Goal: Contribute content: Add original content to the website for others to see

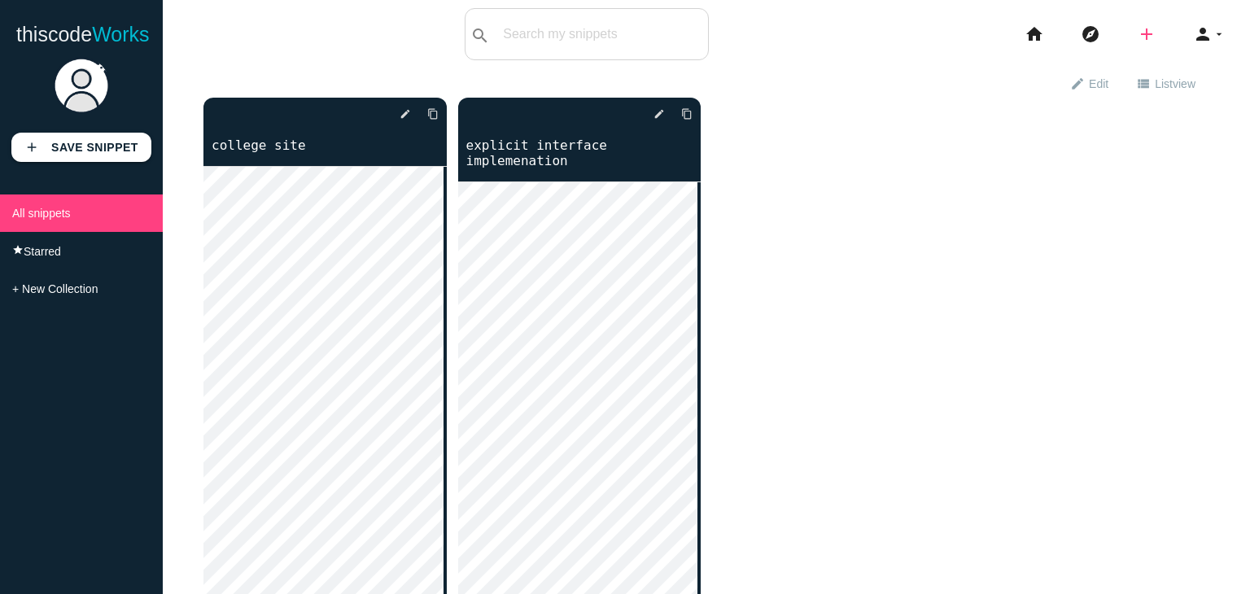
click at [1137, 40] on icon "add" at bounding box center [1147, 34] width 20 height 52
click at [1205, 27] on link "code Snippet" at bounding box center [1182, 28] width 114 height 41
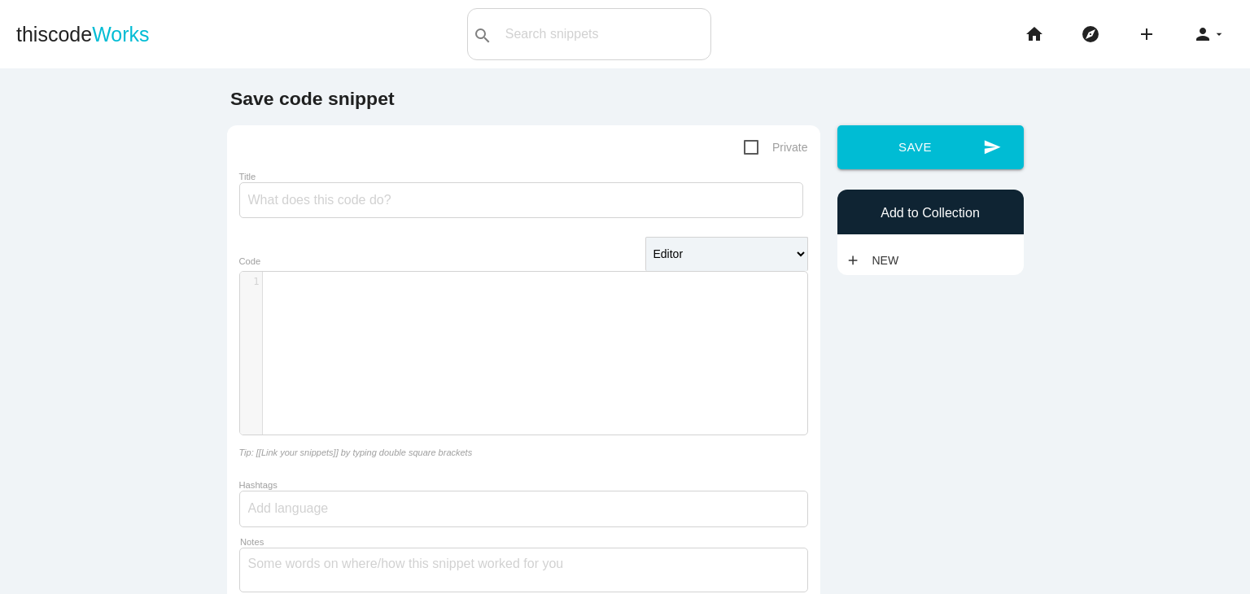
click at [316, 223] on div "Title" at bounding box center [523, 196] width 569 height 55
click at [322, 212] on input "Title" at bounding box center [521, 200] width 564 height 36
type input "file upload and download"
click at [838, 125] on button "send Save" at bounding box center [931, 147] width 186 height 44
click at [317, 277] on pre "​" at bounding box center [541, 282] width 557 height 14
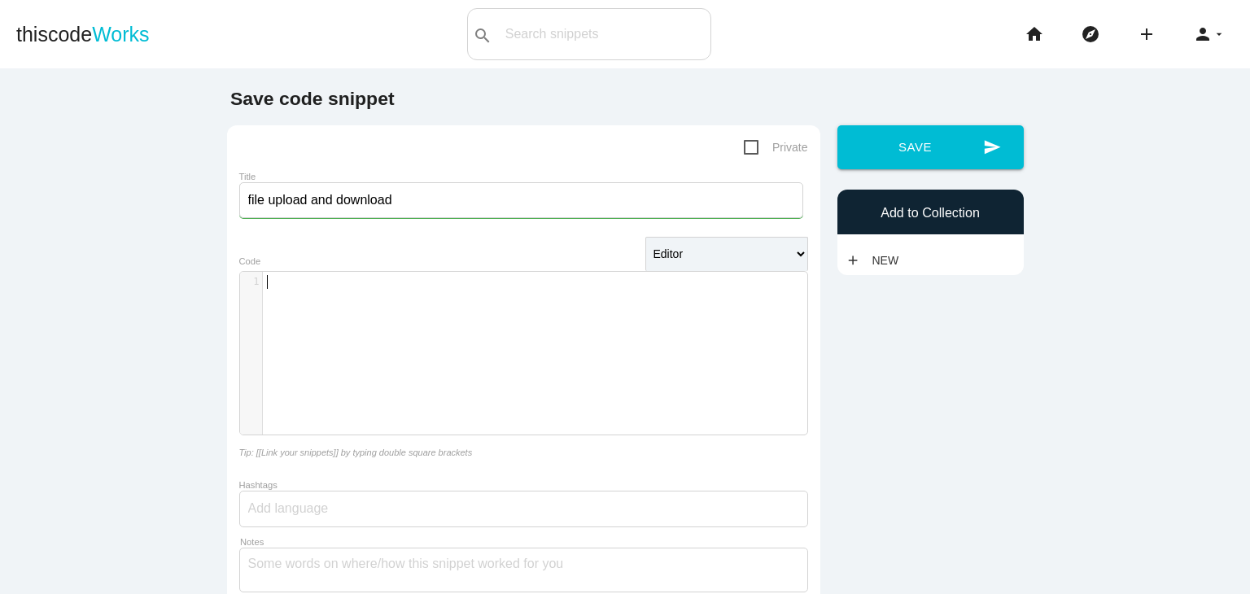
click at [310, 307] on div "​ x 1 ​" at bounding box center [536, 365] width 592 height 187
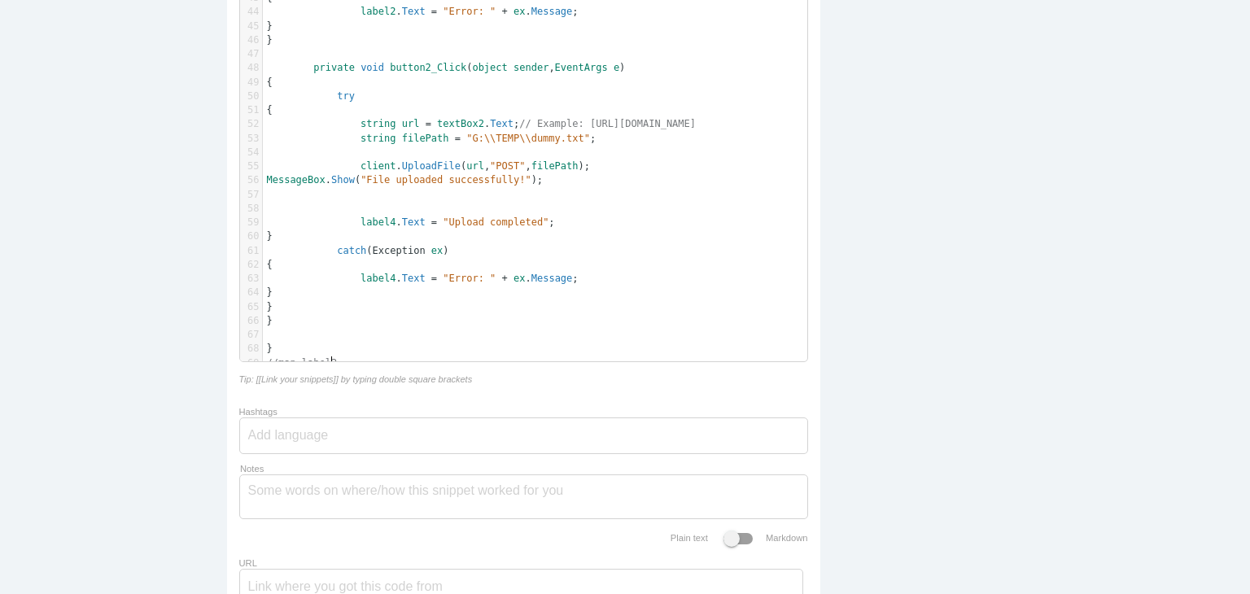
scroll to position [0, 54]
type textarea "//map label2"
type textarea "textbox1 b1"
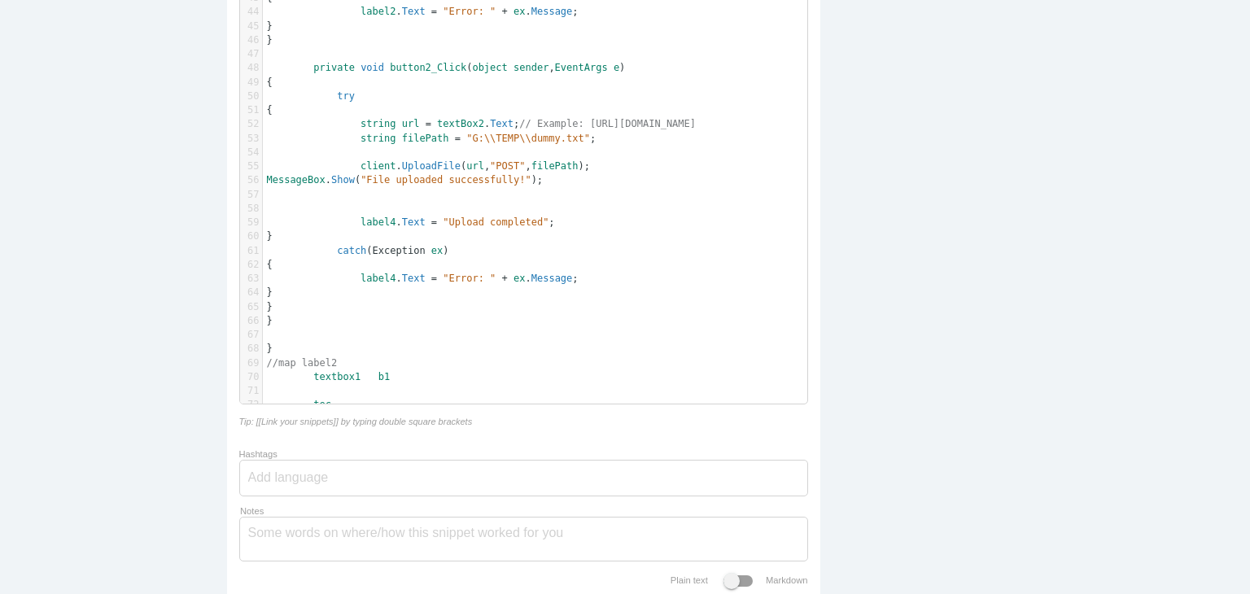
type textarea "tect"
type textarea "xtbox2"
type textarea "label4 b2"
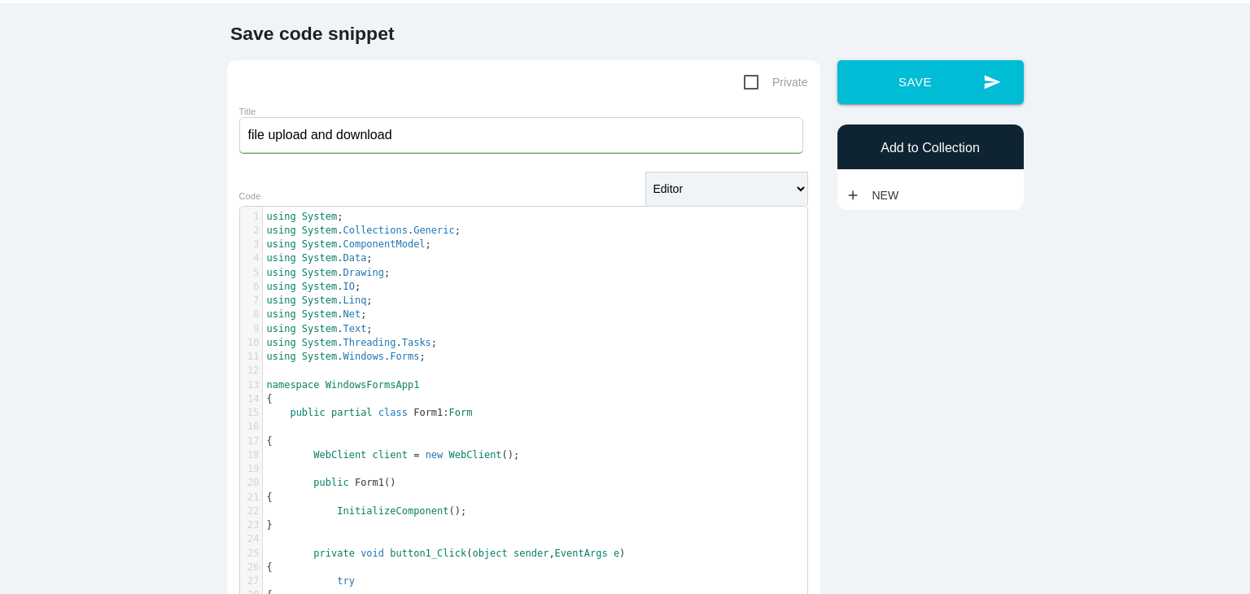
scroll to position [62, 0]
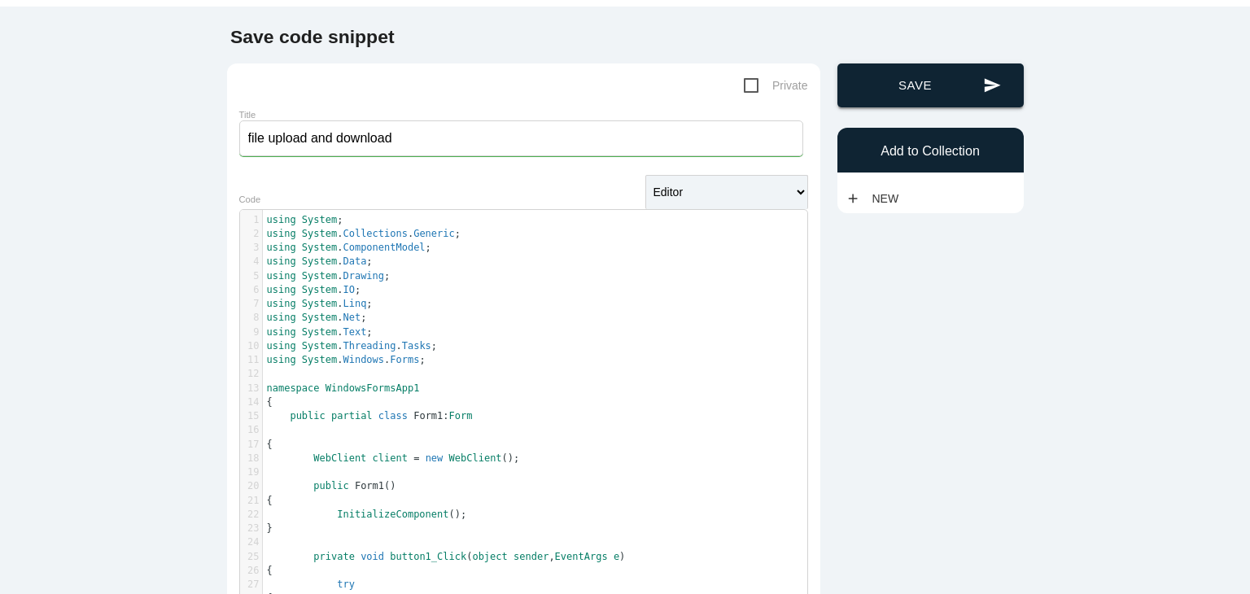
click at [882, 94] on button "send Save" at bounding box center [931, 85] width 186 height 44
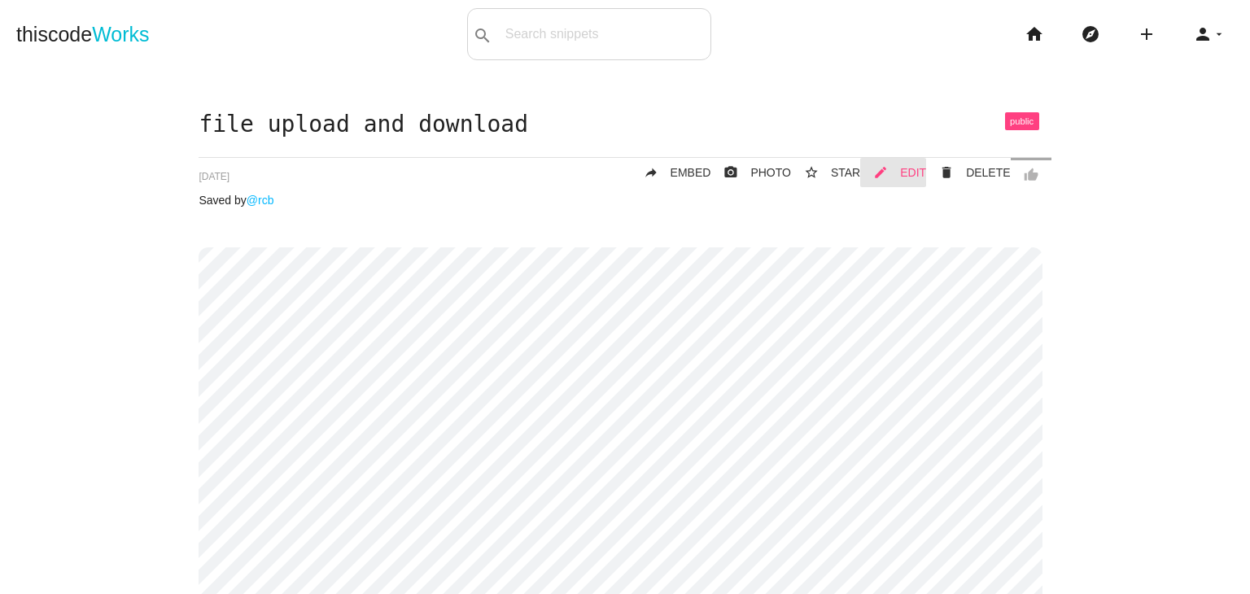
click at [902, 173] on span "EDIT" at bounding box center [913, 172] width 26 height 13
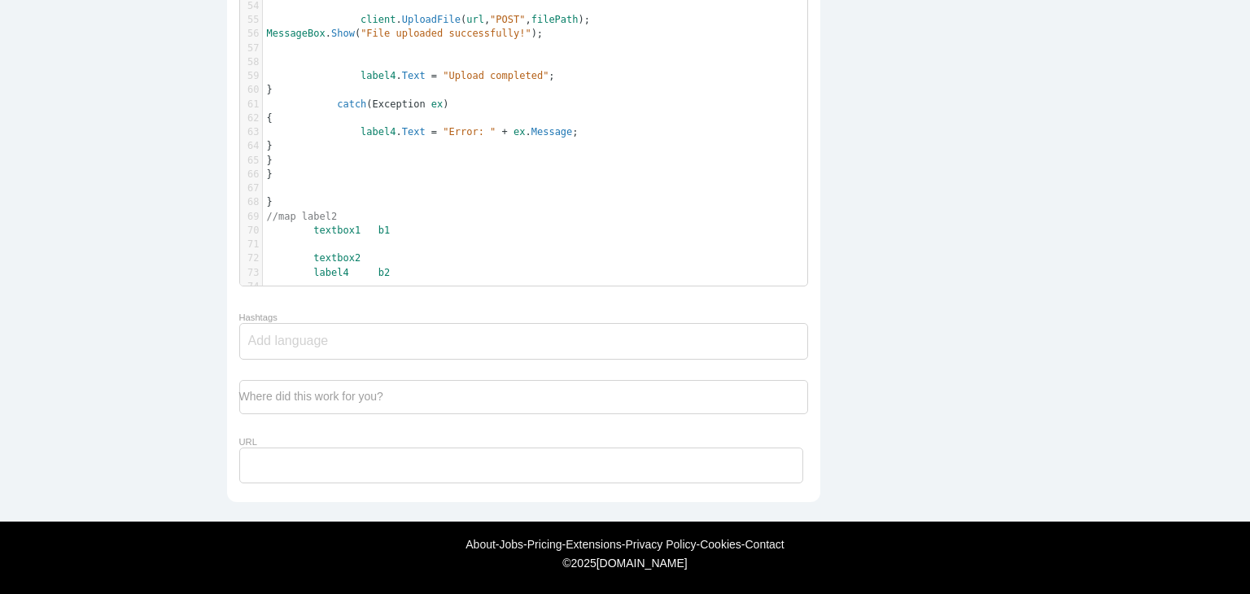
scroll to position [4, 0]
click at [414, 280] on pre at bounding box center [541, 287] width 557 height 14
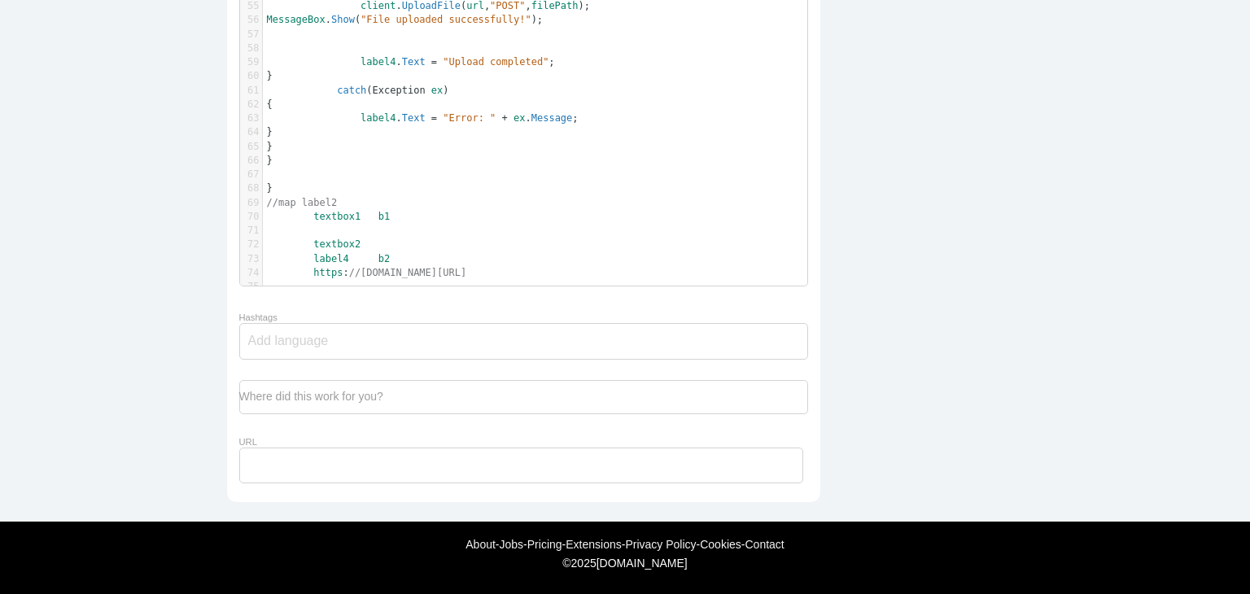
paste textarea "label4 b2"
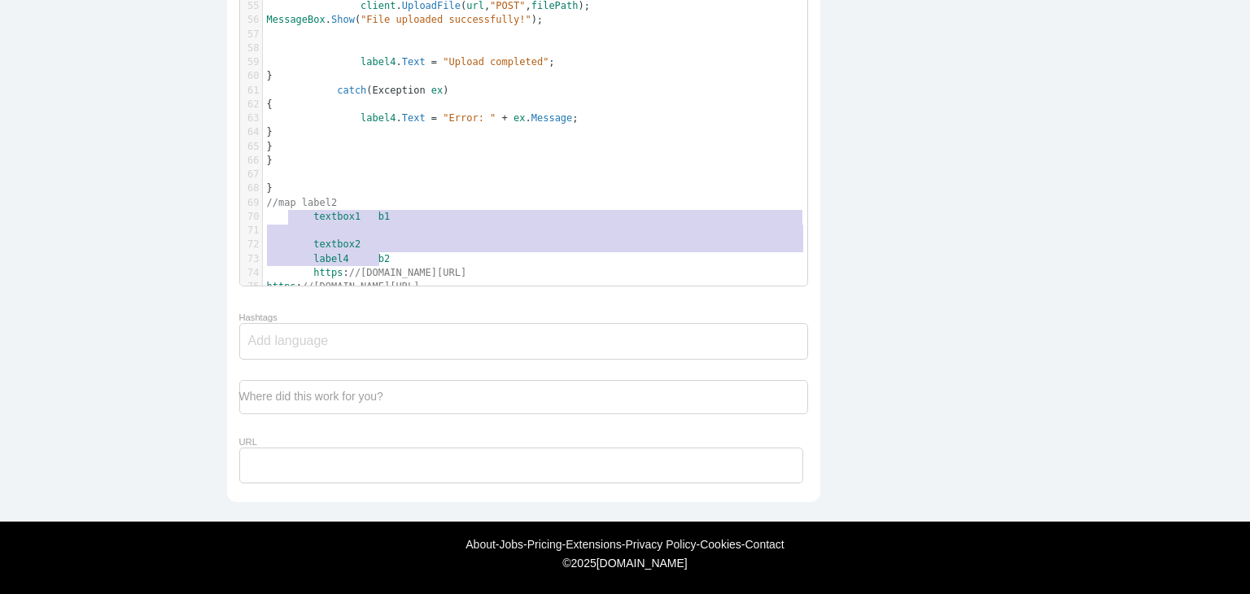
type textarea "//map label2 textbox1 b1 textbox2 label4 b2"
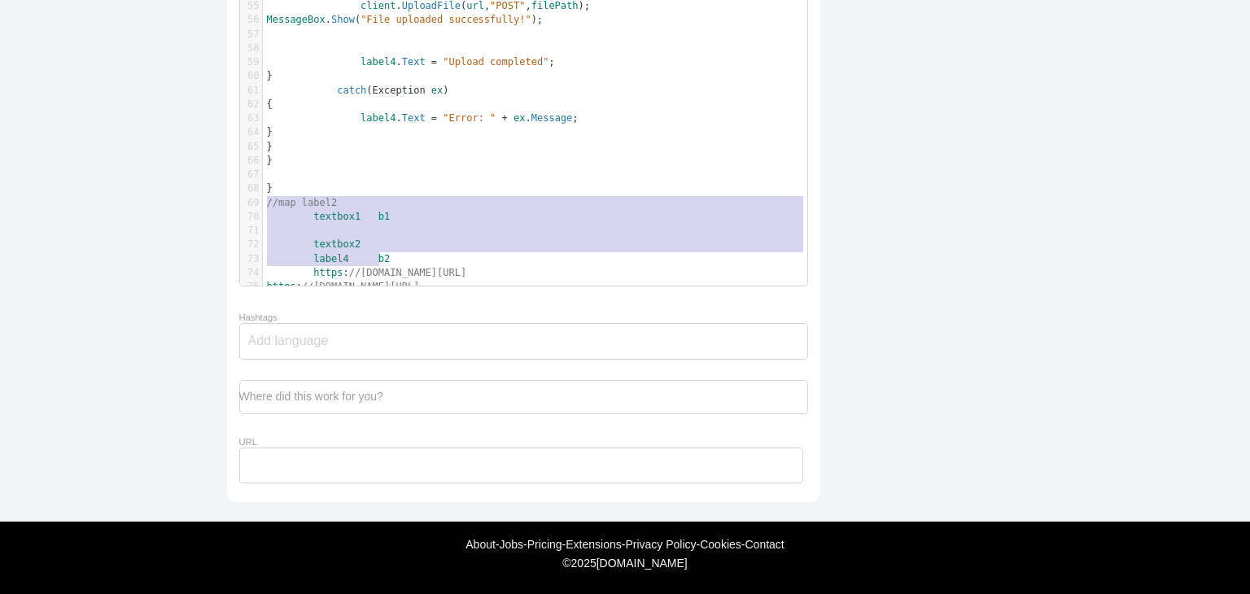
drag, startPoint x: 391, startPoint y: 252, endPoint x: 254, endPoint y: 196, distance: 147.5
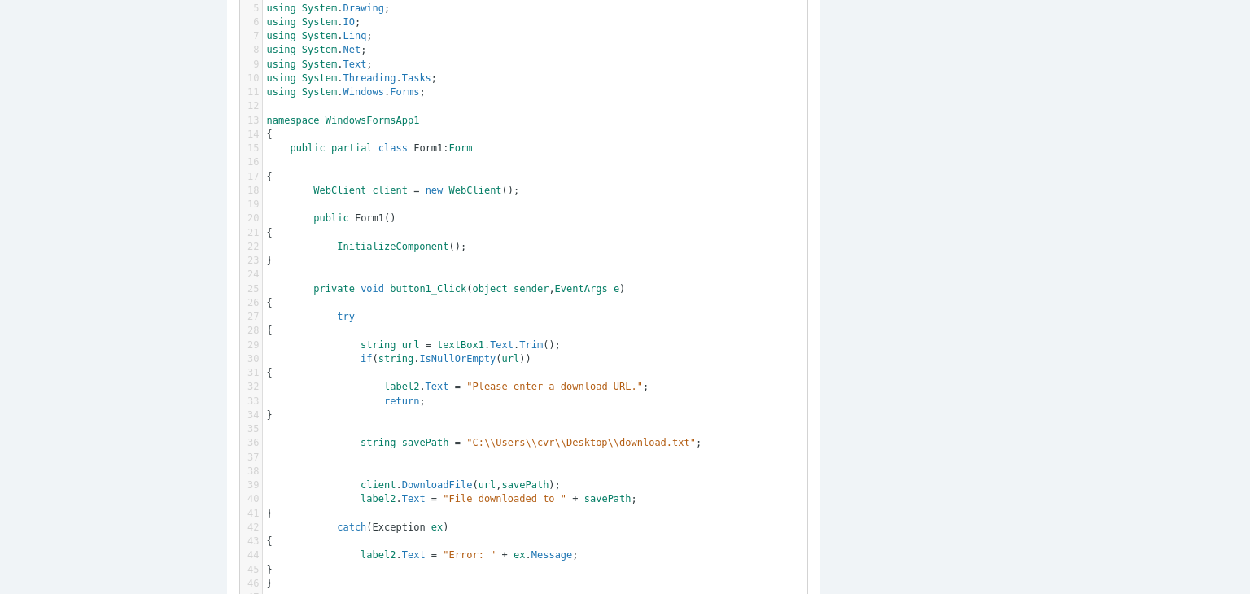
scroll to position [0, 0]
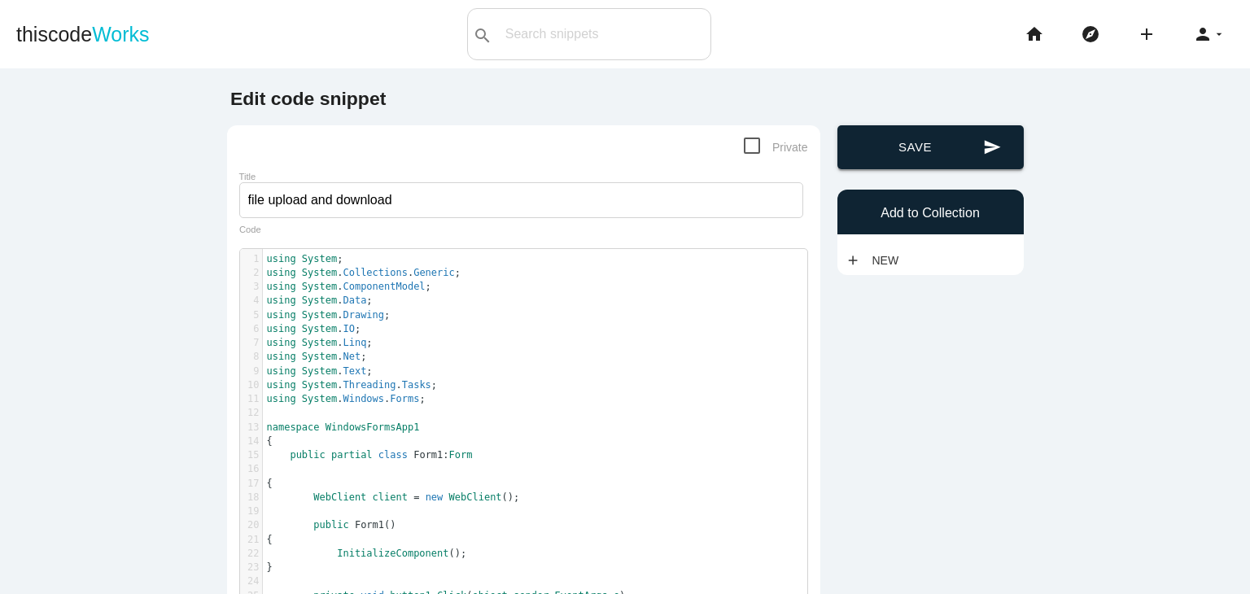
click at [908, 164] on button "send Save" at bounding box center [931, 147] width 186 height 44
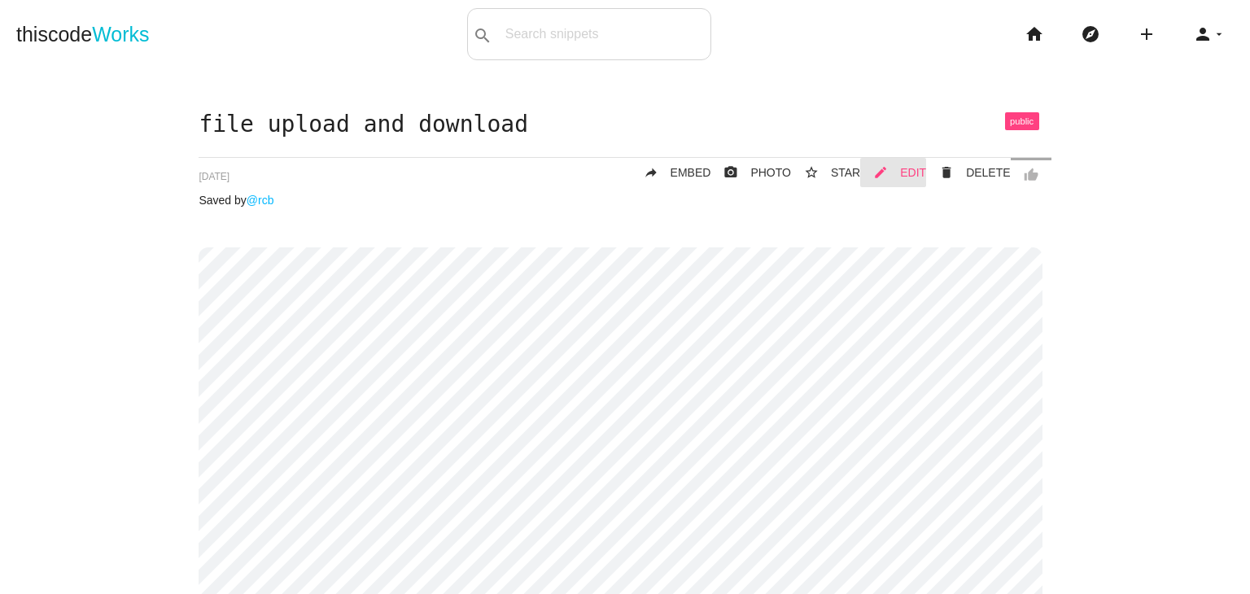
click at [900, 168] on span "EDIT" at bounding box center [913, 172] width 26 height 13
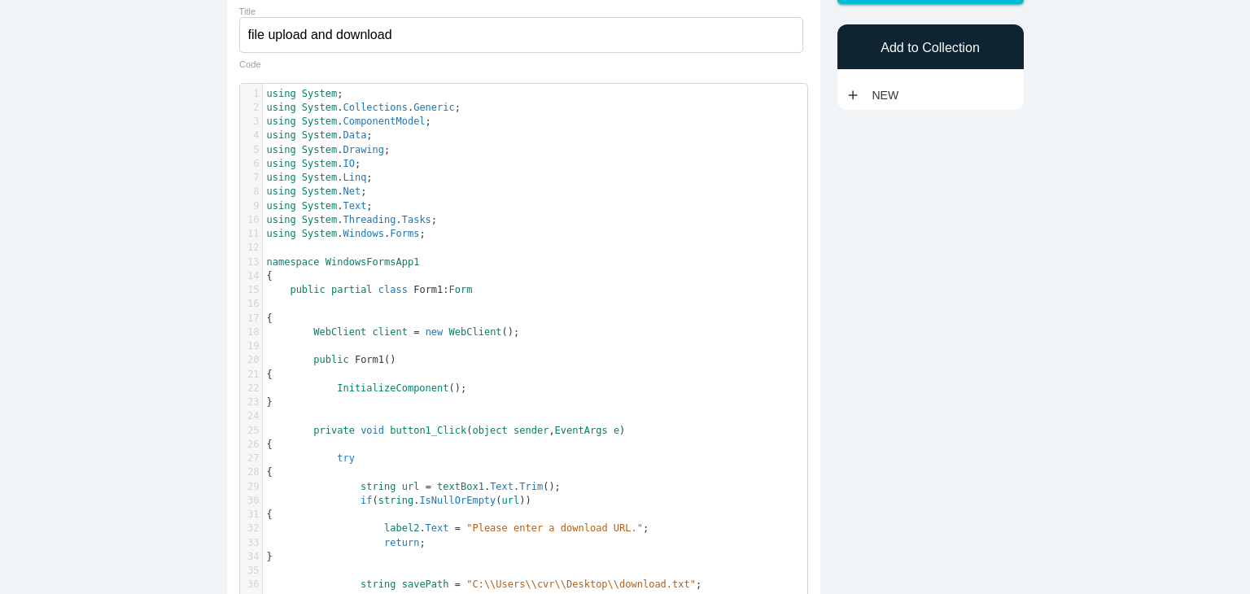
scroll to position [4, 0]
click at [354, 210] on span "using System . Text ;" at bounding box center [320, 205] width 106 height 11
type textarea "using System; using System.Collections.Generic; using System.ComponentModel; us…"
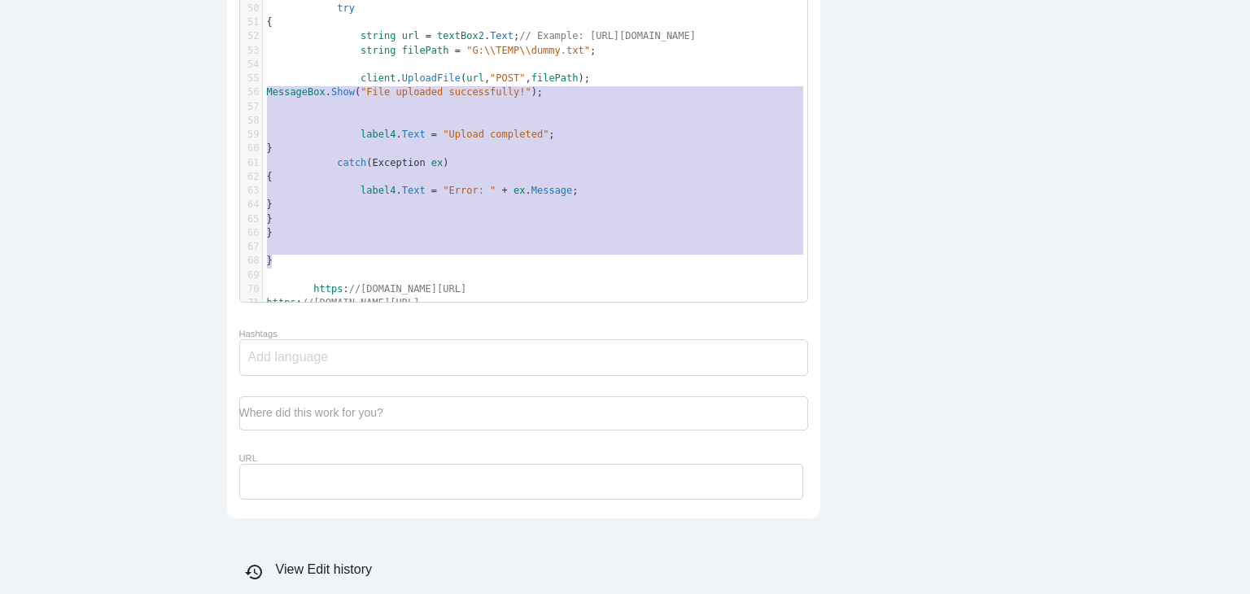
scroll to position [496, 0]
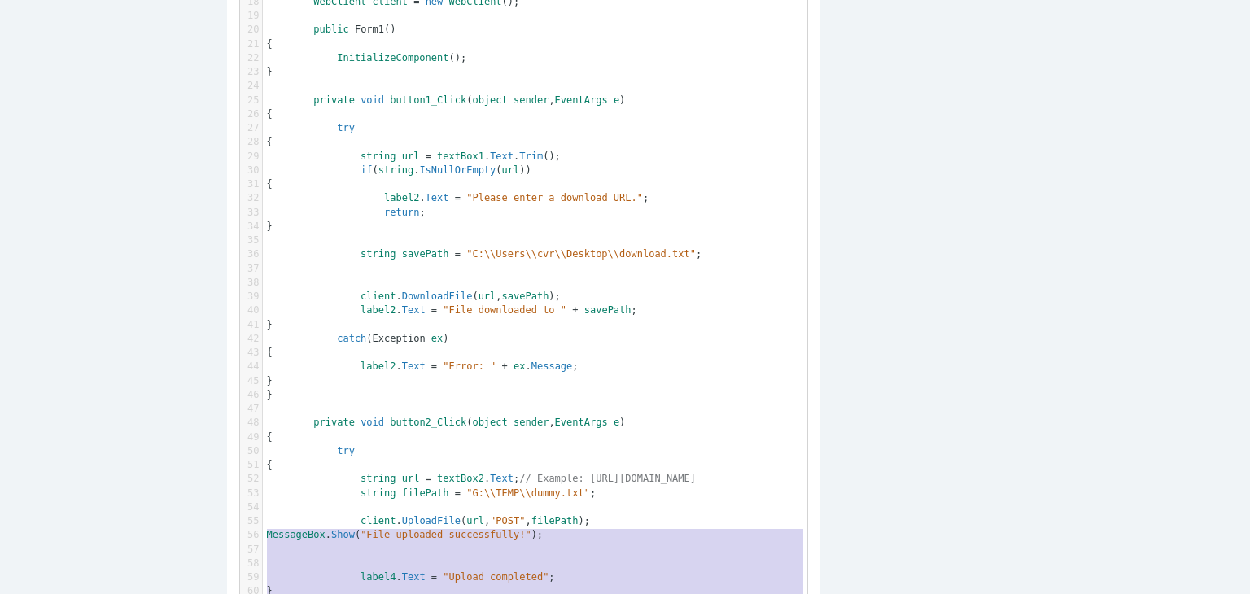
type textarea "using System; using System.Collections.Generic; using System.ComponentModel; us…"
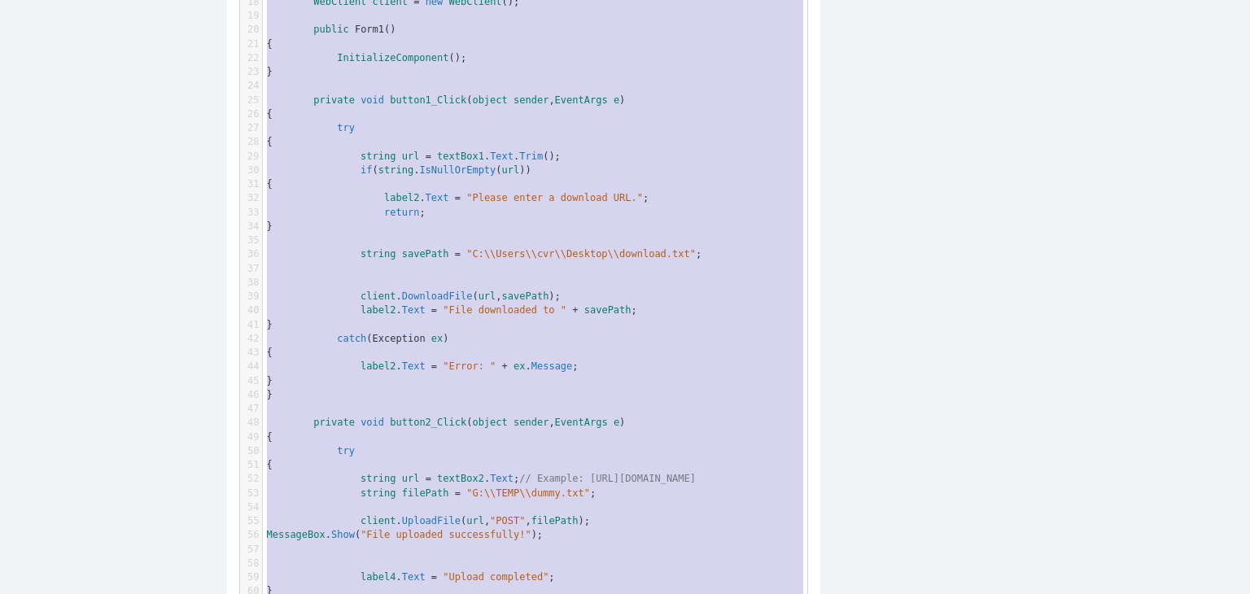
scroll to position [250, 0]
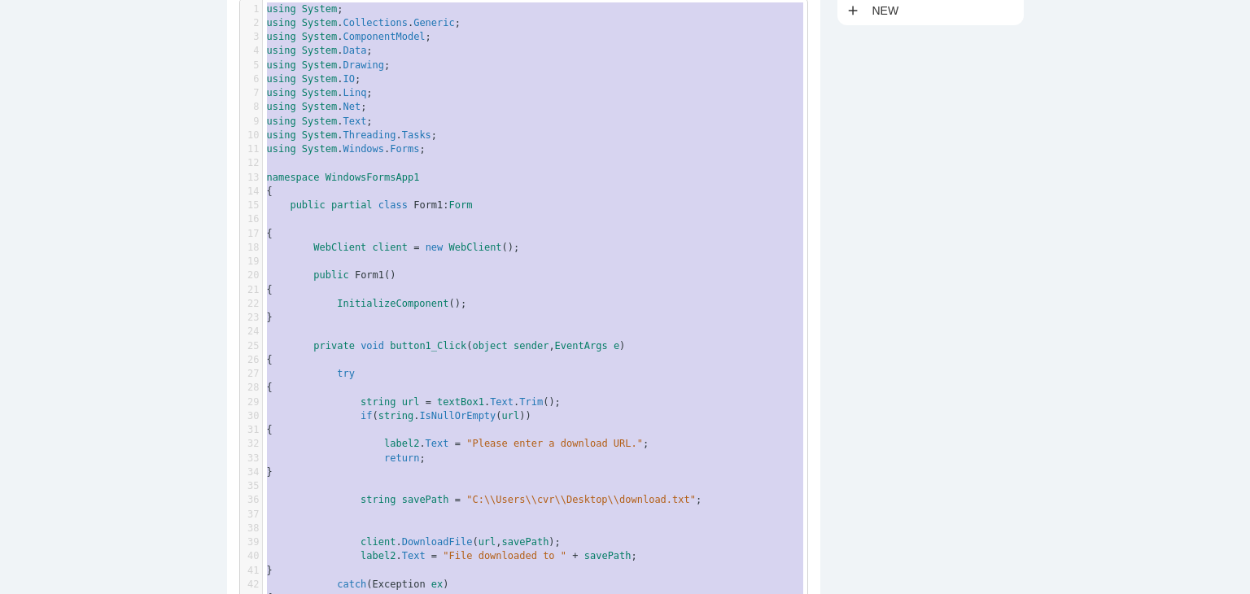
drag, startPoint x: 314, startPoint y: 256, endPoint x: 221, endPoint y: -4, distance: 276.5
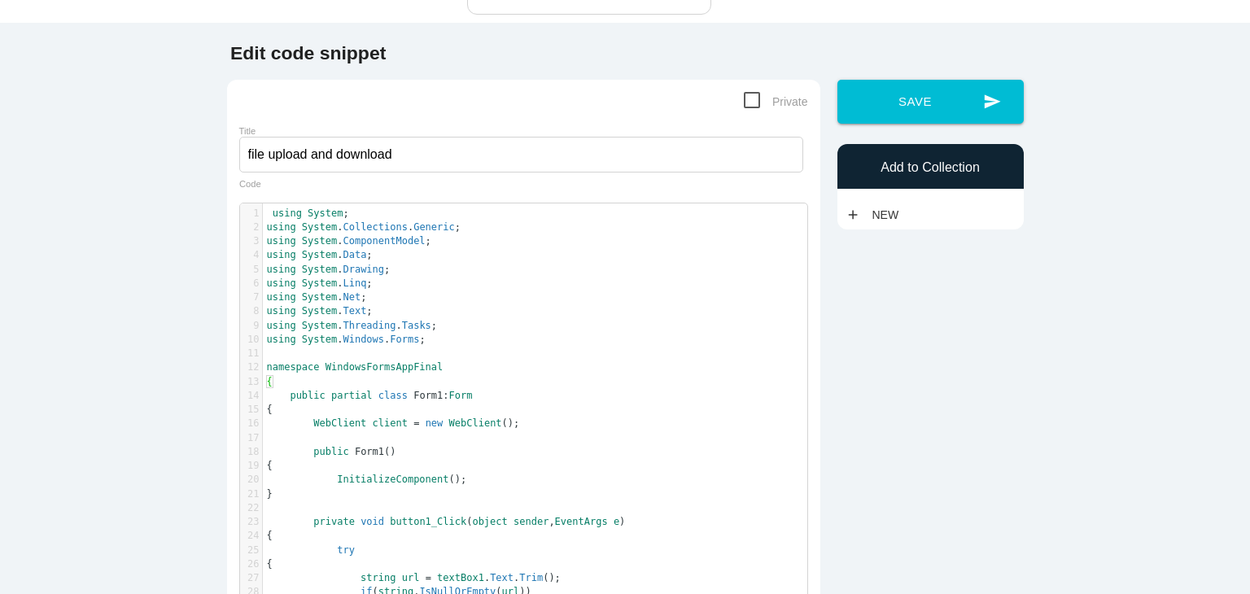
scroll to position [0, 0]
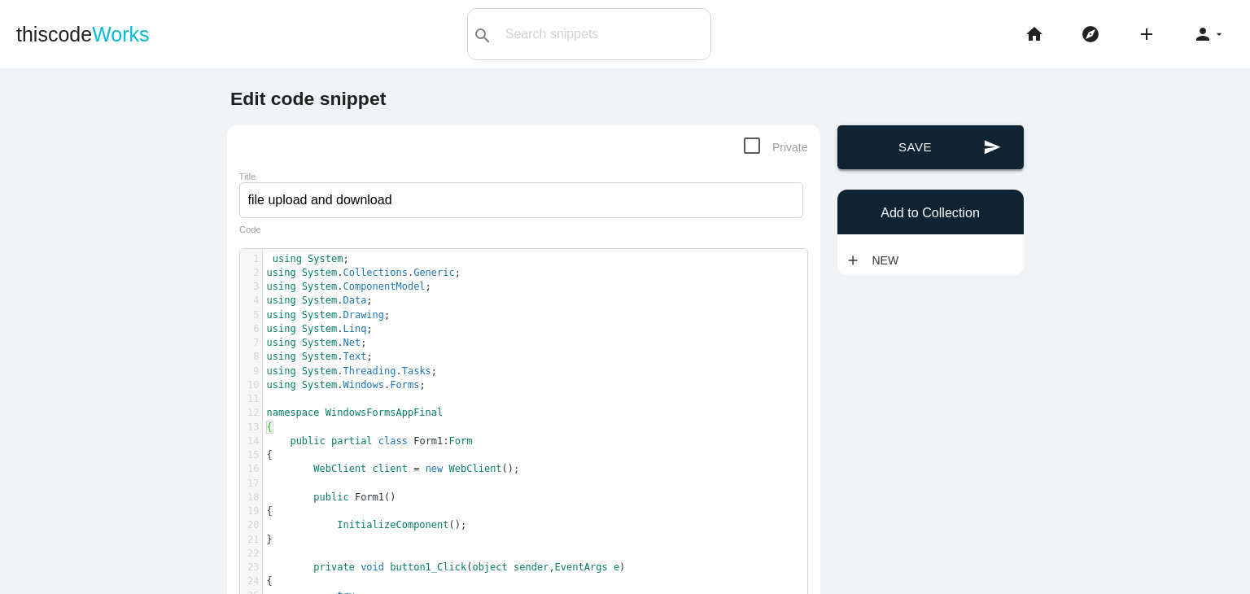
click at [908, 146] on button "send Save" at bounding box center [931, 147] width 186 height 44
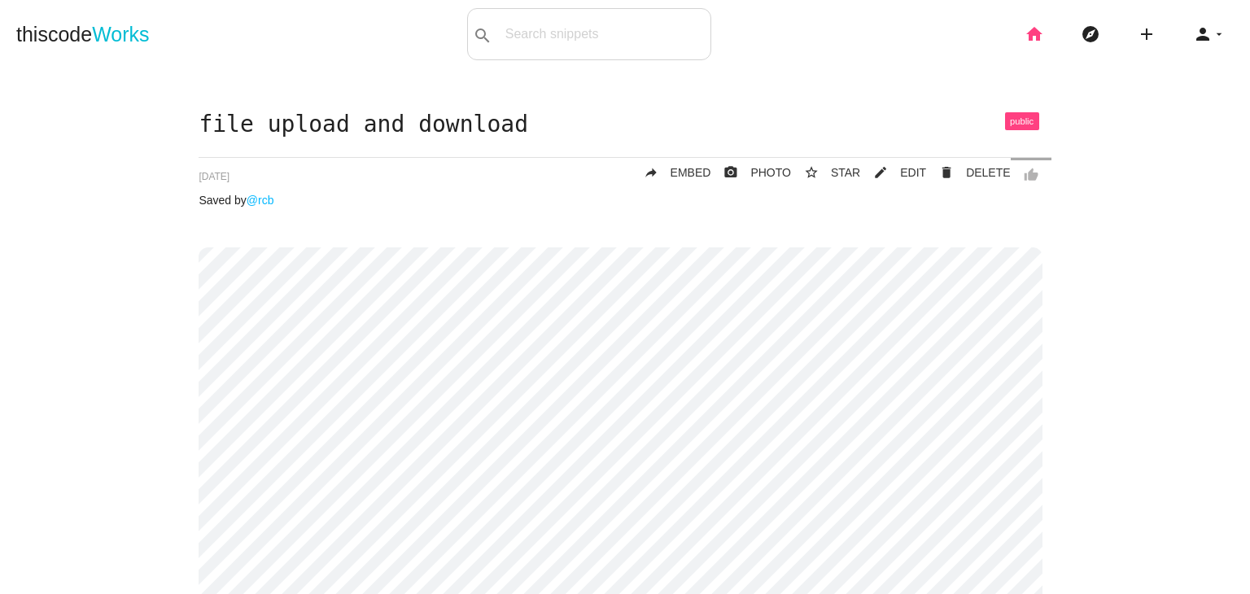
click at [1025, 29] on icon "home" at bounding box center [1035, 34] width 20 height 52
click at [1025, 37] on icon "home" at bounding box center [1035, 34] width 20 height 52
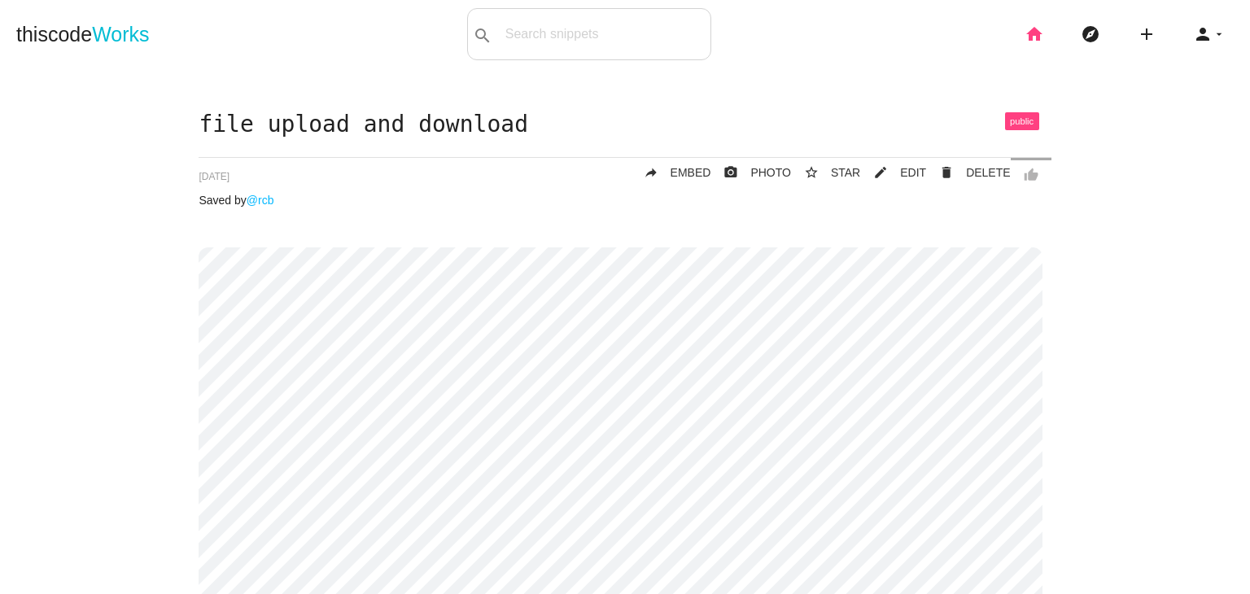
click at [1025, 37] on icon "home" at bounding box center [1035, 34] width 20 height 52
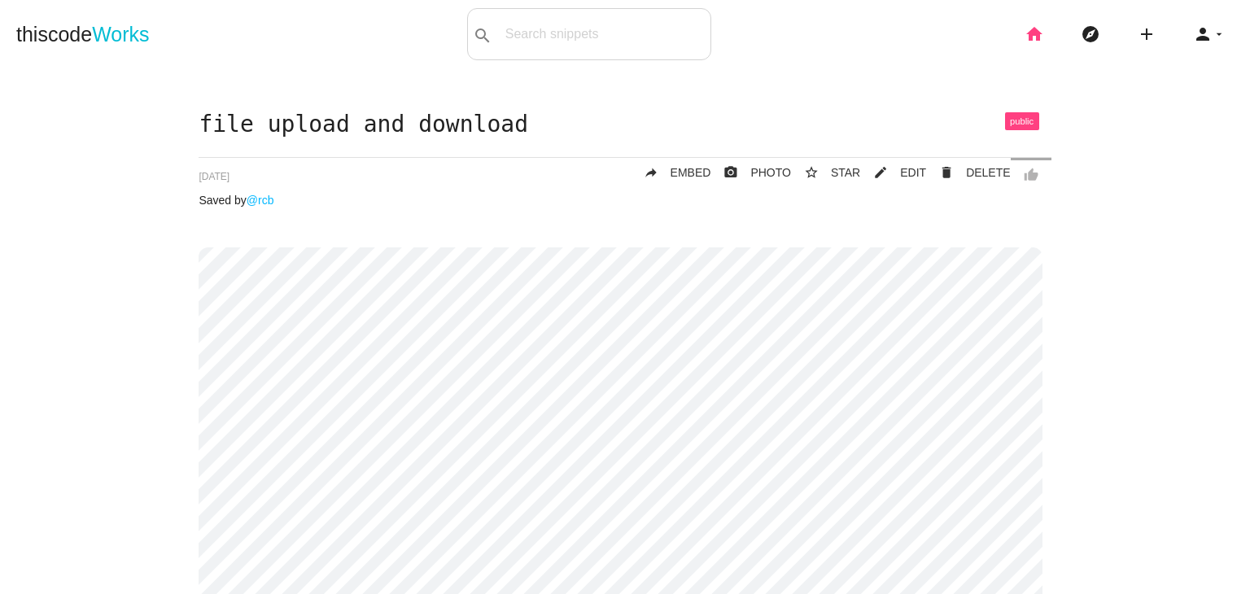
click at [1025, 37] on icon "home" at bounding box center [1035, 34] width 20 height 52
click at [514, 204] on p "Saved by @rcb" at bounding box center [625, 200] width 852 height 13
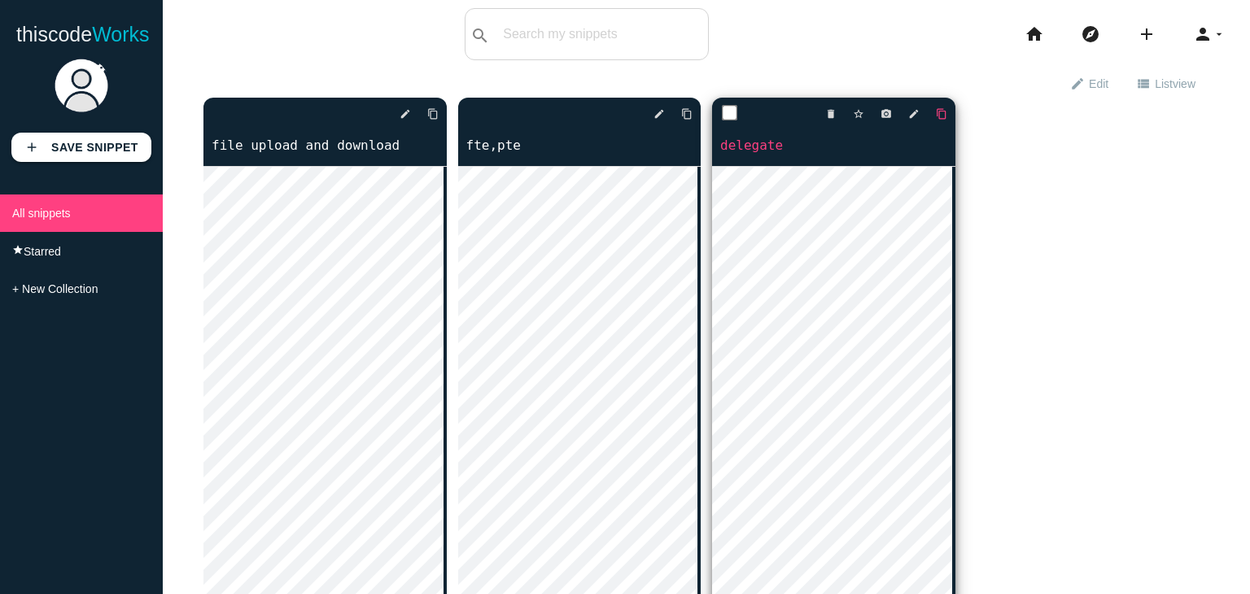
click at [936, 116] on icon "content_copy" at bounding box center [941, 113] width 11 height 29
click at [936, 112] on icon "content_copy" at bounding box center [941, 113] width 11 height 29
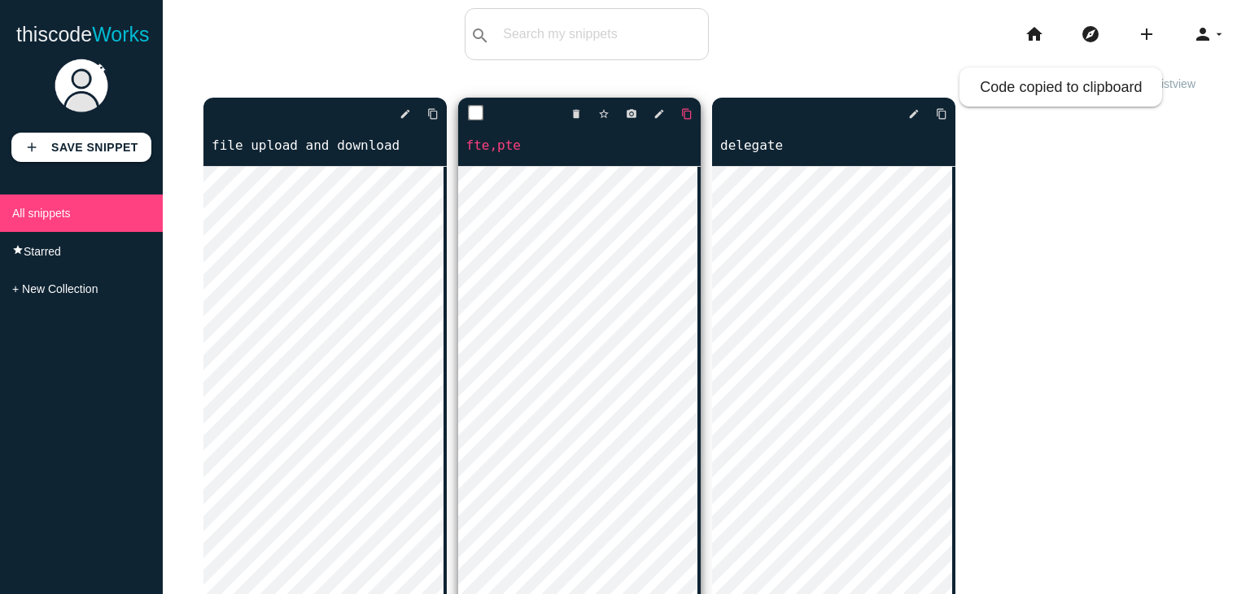
click at [671, 120] on link "content_copy" at bounding box center [680, 113] width 24 height 29
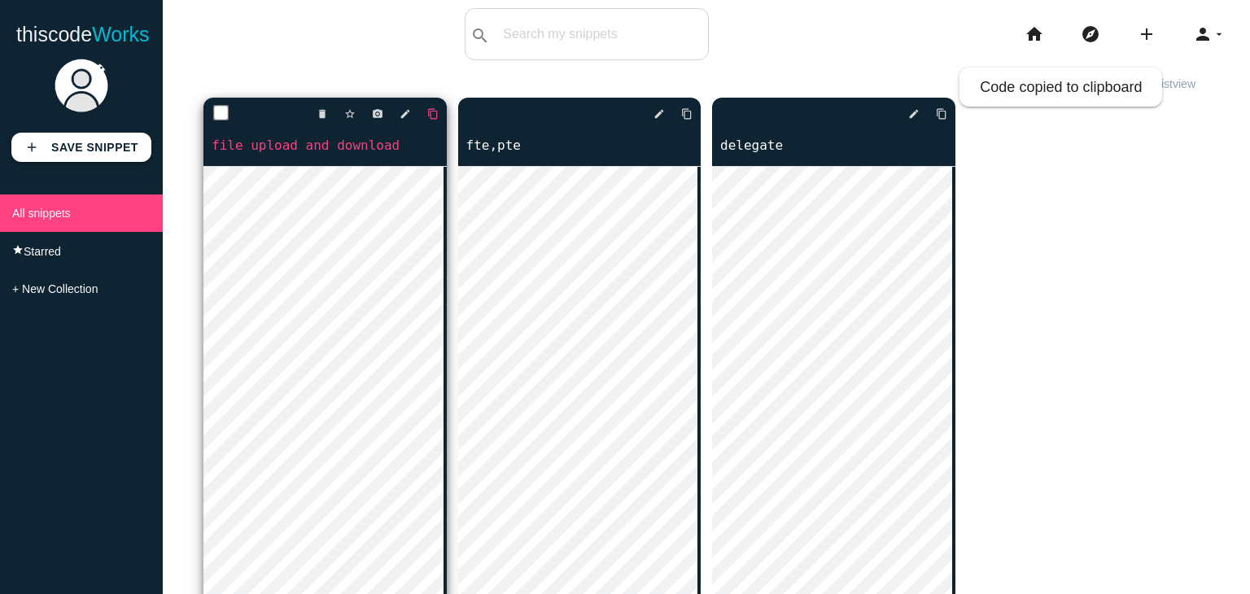
click at [420, 113] on link "content_copy" at bounding box center [426, 113] width 24 height 29
click at [427, 119] on icon "content_copy" at bounding box center [432, 113] width 11 height 29
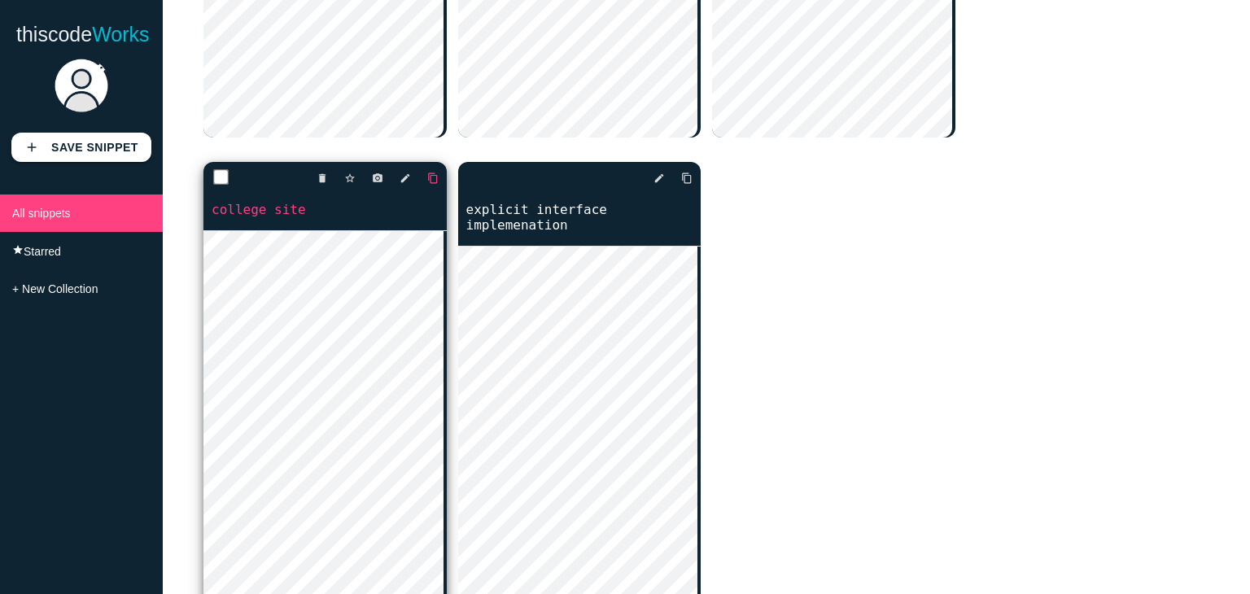
scroll to position [521, 0]
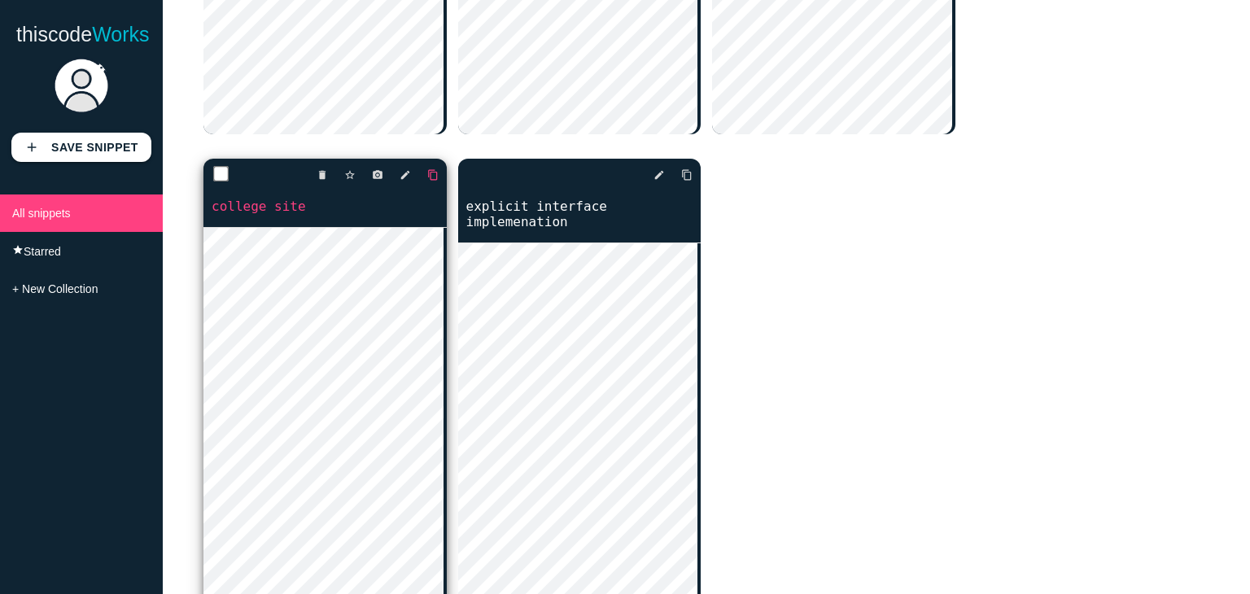
click at [431, 177] on icon "content_copy" at bounding box center [432, 174] width 11 height 29
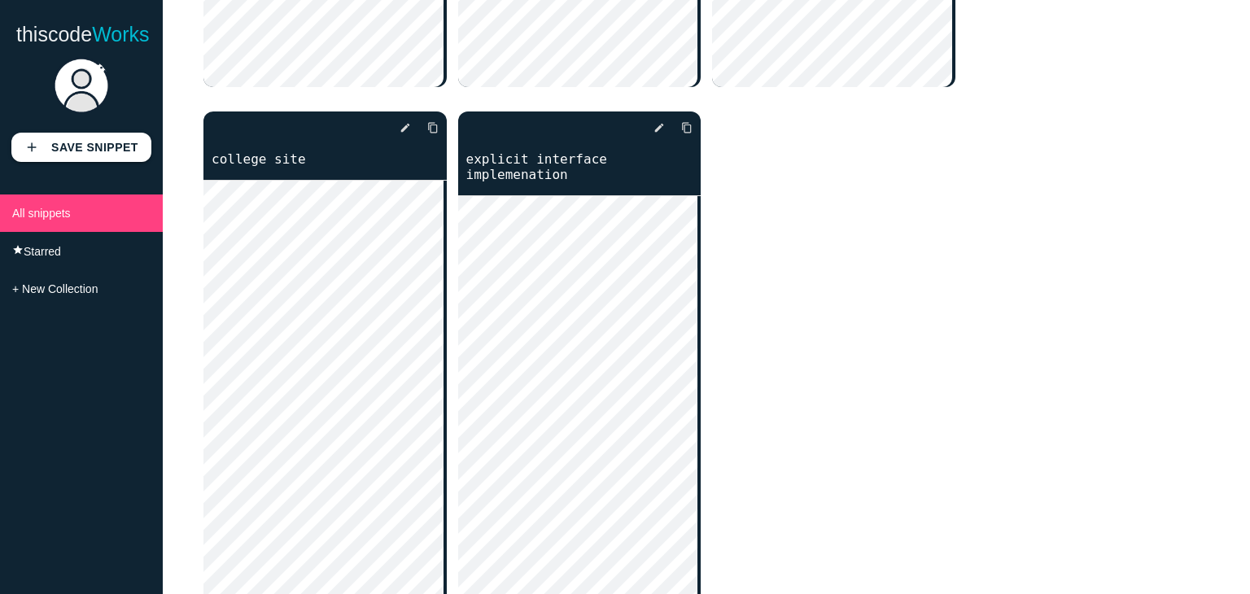
scroll to position [570, 0]
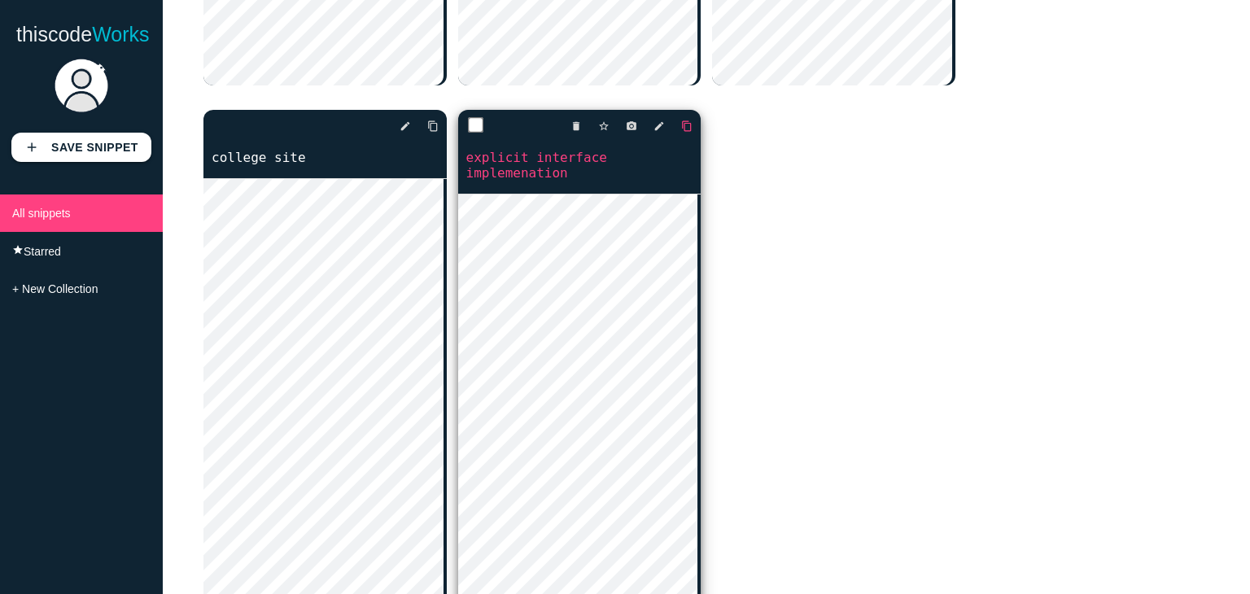
click at [674, 121] on link "content_copy" at bounding box center [680, 126] width 24 height 29
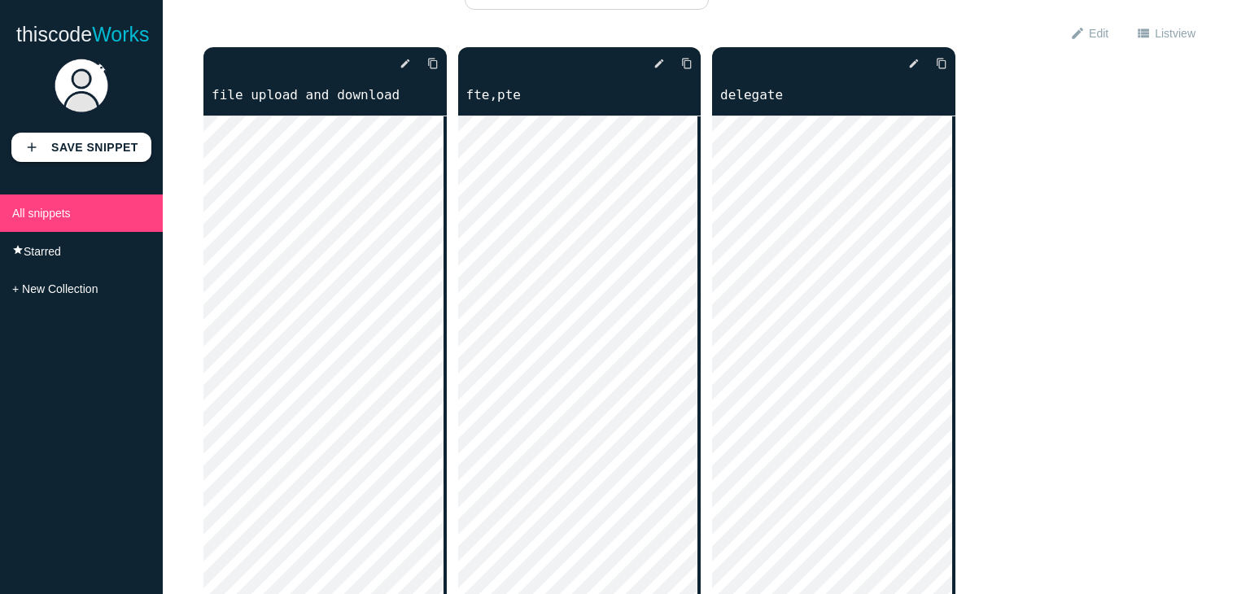
scroll to position [52, 0]
